Goal: Task Accomplishment & Management: Manage account settings

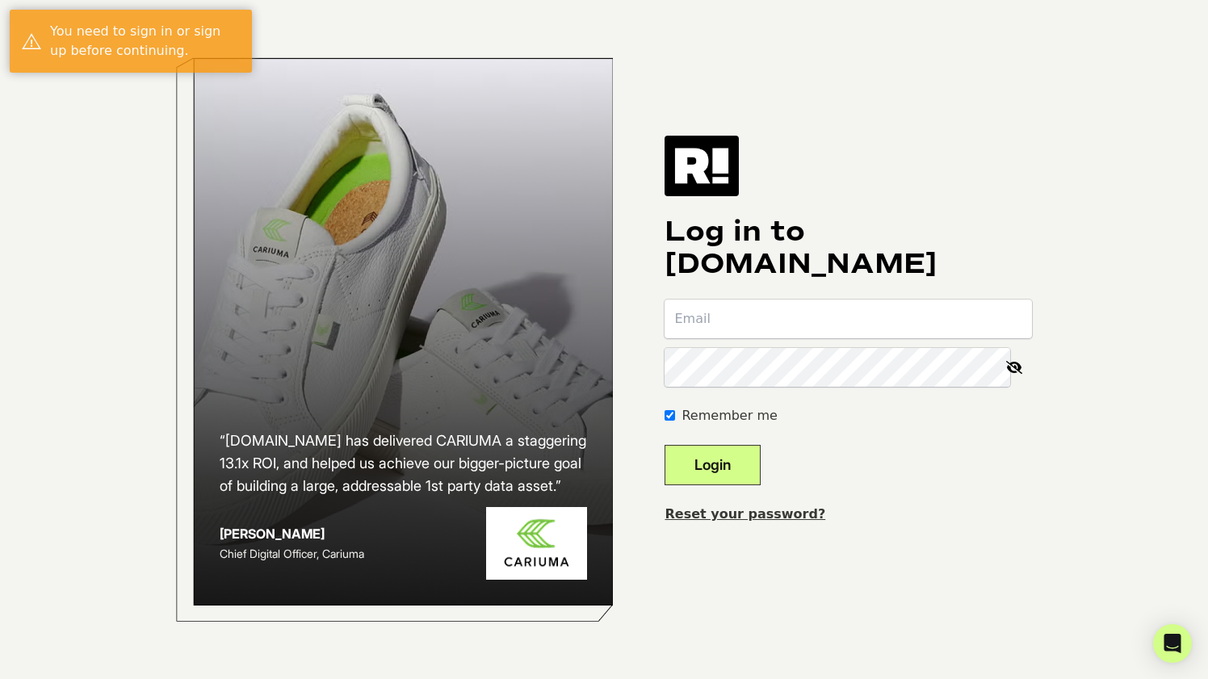
click at [750, 305] on input "email" at bounding box center [849, 319] width 368 height 39
click at [747, 318] on input "email" at bounding box center [849, 319] width 368 height 39
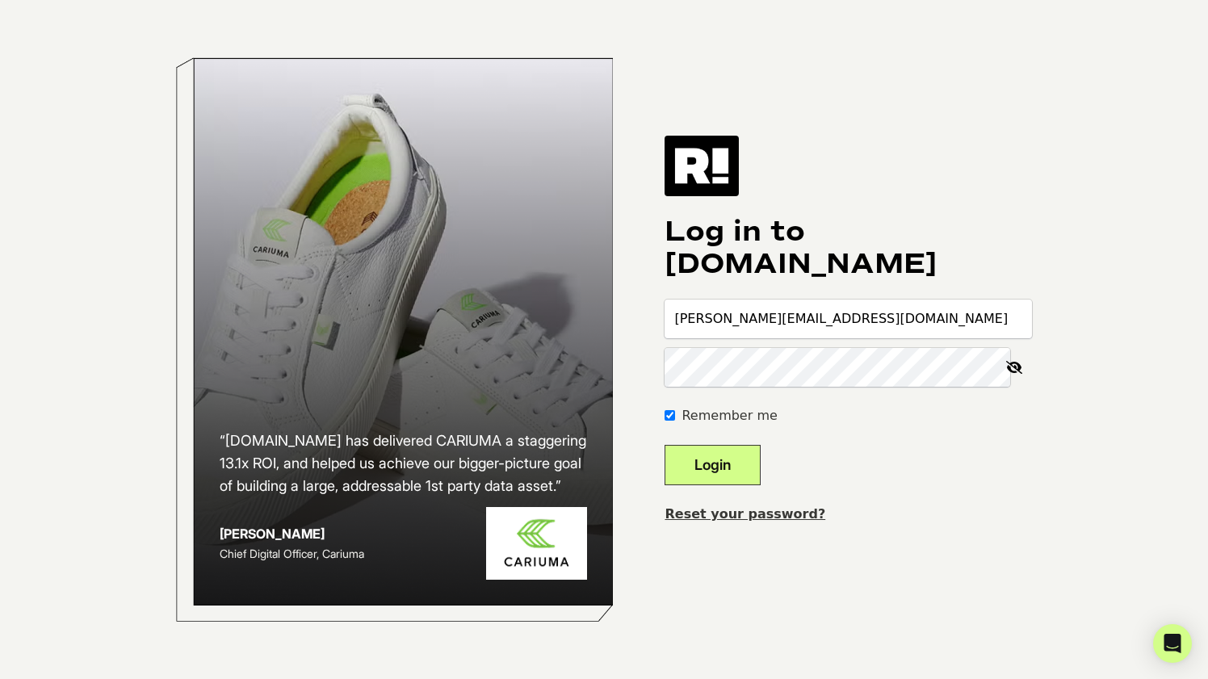
type input "[PERSON_NAME][EMAIL_ADDRESS][DOMAIN_NAME]"
click at [665, 445] on button "Login" at bounding box center [713, 465] width 96 height 40
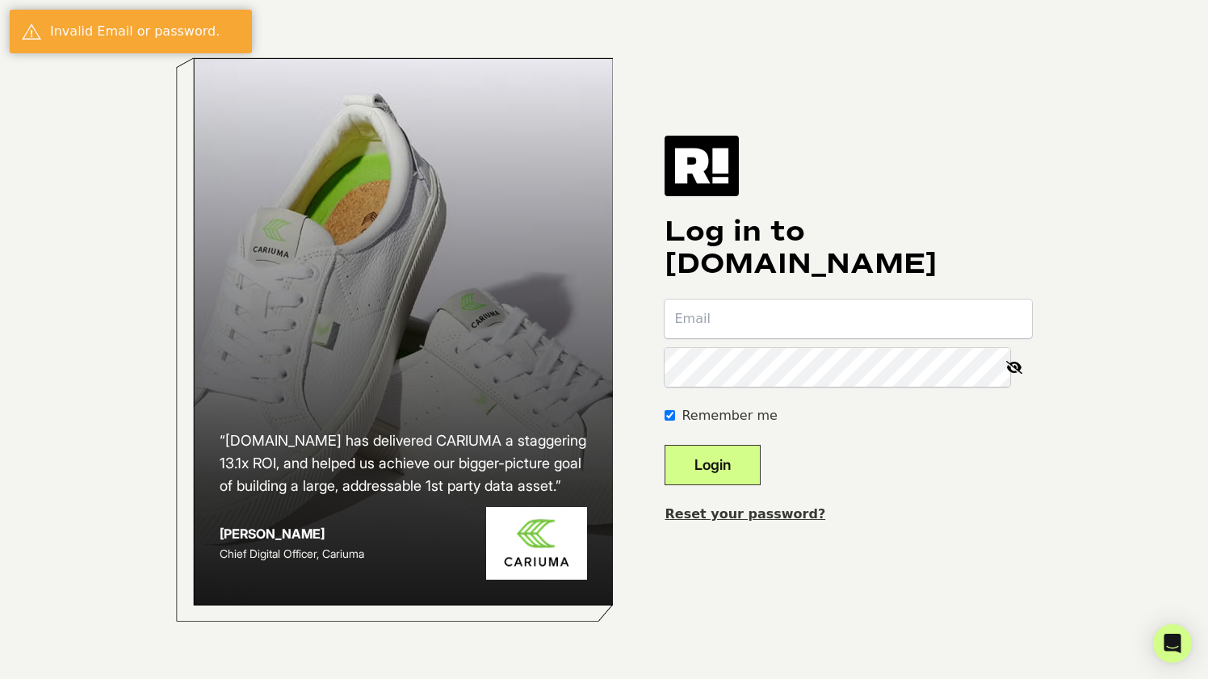
click at [767, 340] on form "Remember me Login" at bounding box center [849, 393] width 368 height 186
click at [733, 518] on link "Reset your password?" at bounding box center [745, 513] width 161 height 15
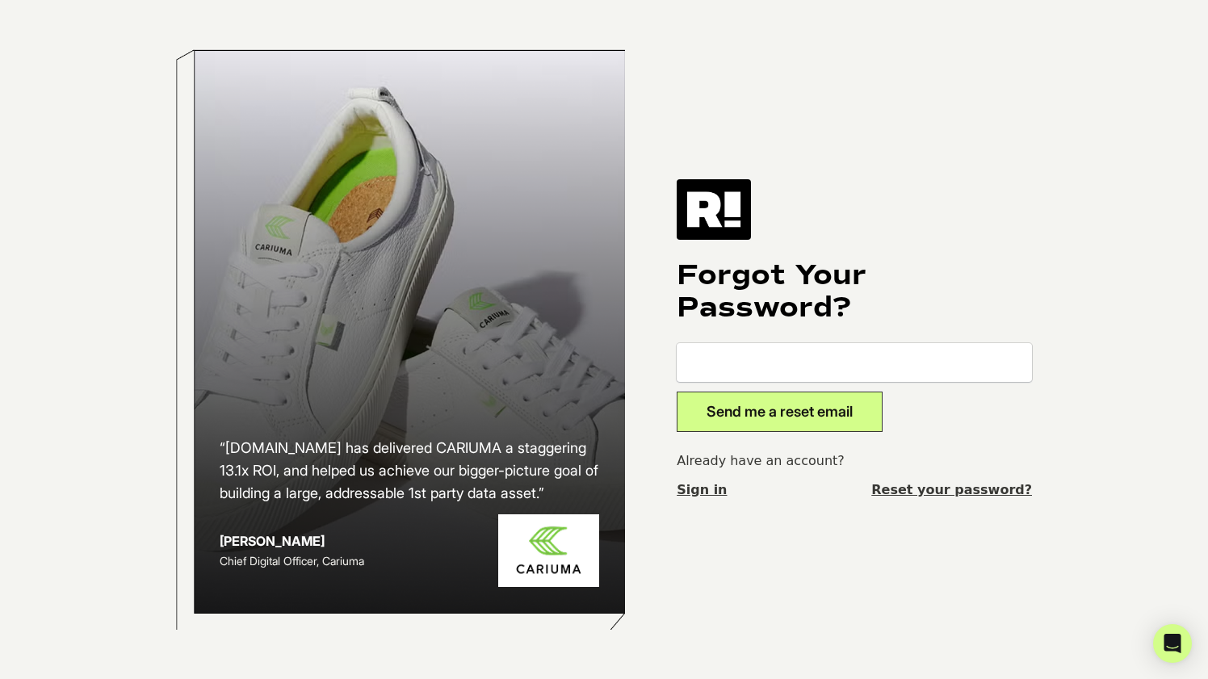
click at [767, 359] on input "email" at bounding box center [854, 362] width 355 height 39
type input "[PERSON_NAME][EMAIL_ADDRESS][DOMAIN_NAME]"
click at [789, 422] on button "Send me a reset email" at bounding box center [780, 412] width 206 height 40
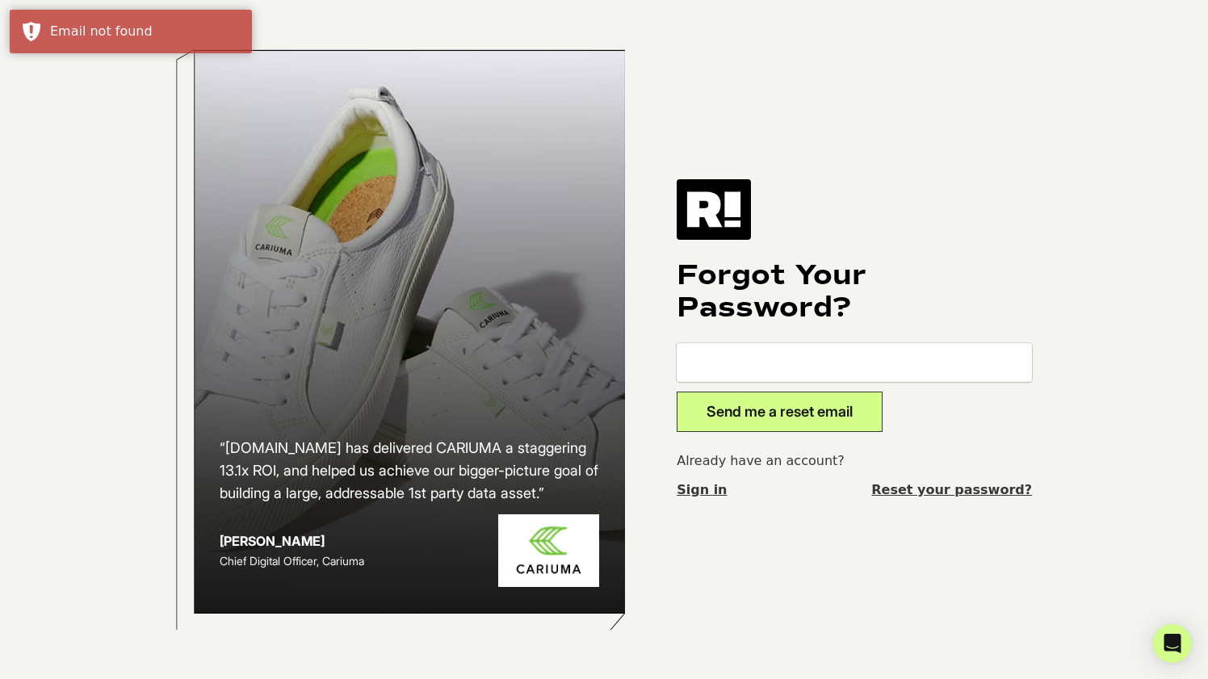
click at [717, 369] on input "email" at bounding box center [854, 362] width 355 height 39
